Goal: Check status: Check status

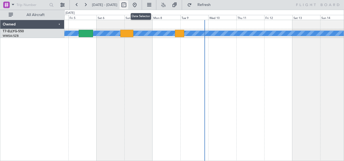
click at [128, 4] on button at bounding box center [124, 5] width 9 height 9
select select "9"
select select "2025"
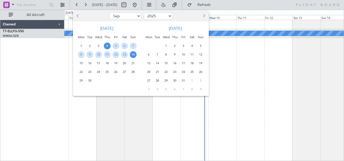
click at [78, 16] on span "Previous month" at bounding box center [78, 15] width 3 height 3
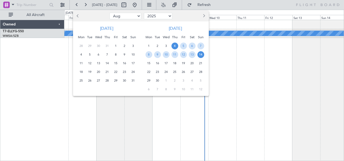
click at [77, 15] on span "Previous month" at bounding box center [78, 15] width 3 height 3
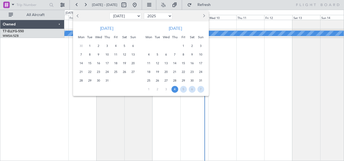
click at [77, 15] on span "Previous month" at bounding box center [78, 15] width 3 height 3
select select "6"
click at [124, 63] on span "14" at bounding box center [124, 63] width 7 height 7
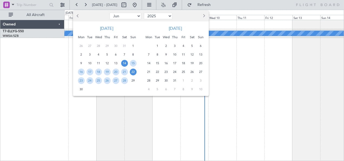
click at [136, 72] on span "22" at bounding box center [133, 71] width 7 height 7
